Goal: Obtain resource: Obtain resource

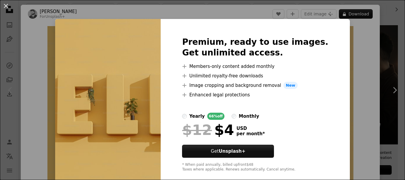
scroll to position [89, 0]
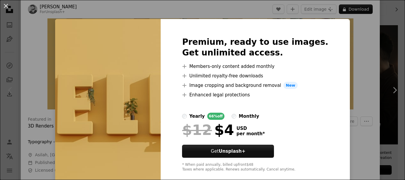
click at [338, 85] on div "An X shape Premium, ready to use images. Get unlimited access. A plus sign Memb…" at bounding box center [202, 90] width 405 height 180
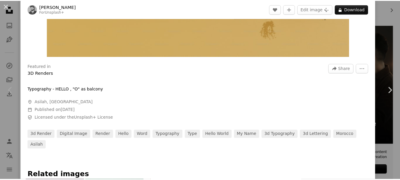
scroll to position [178, 0]
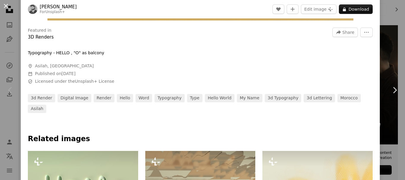
click at [4, 4] on button "An X shape" at bounding box center [5, 5] width 7 height 7
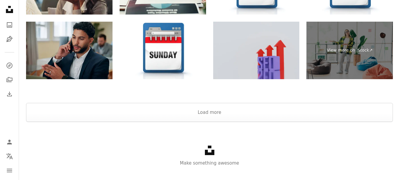
scroll to position [1004, 0]
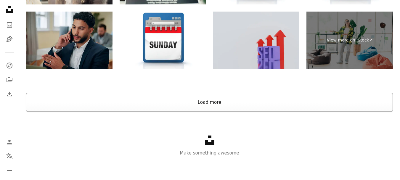
click at [210, 102] on button "Load more" at bounding box center [209, 102] width 367 height 19
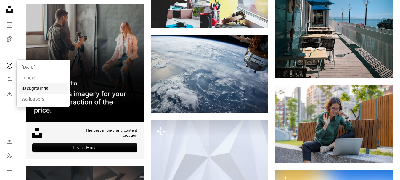
click at [39, 89] on link "Backgrounds" at bounding box center [43, 88] width 49 height 11
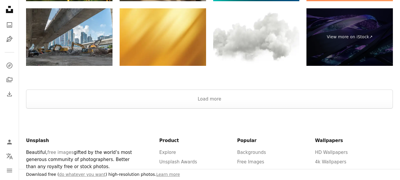
scroll to position [1238, 0]
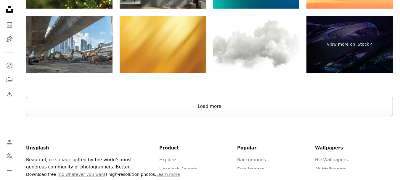
click at [204, 103] on button "Load more" at bounding box center [209, 106] width 367 height 19
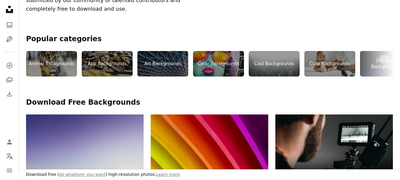
scroll to position [0, 0]
